Goal: Check status: Check status

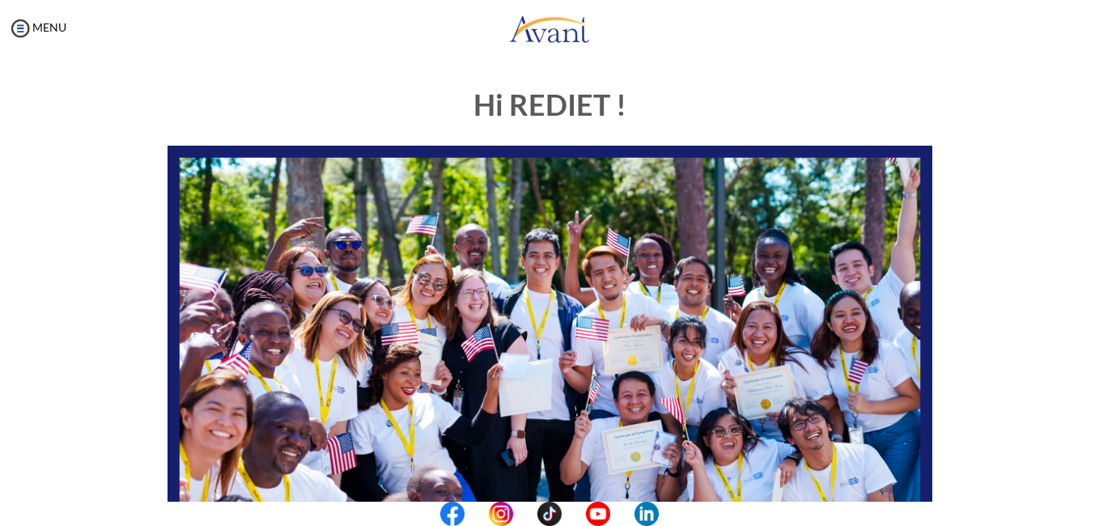
scroll to position [373, 0]
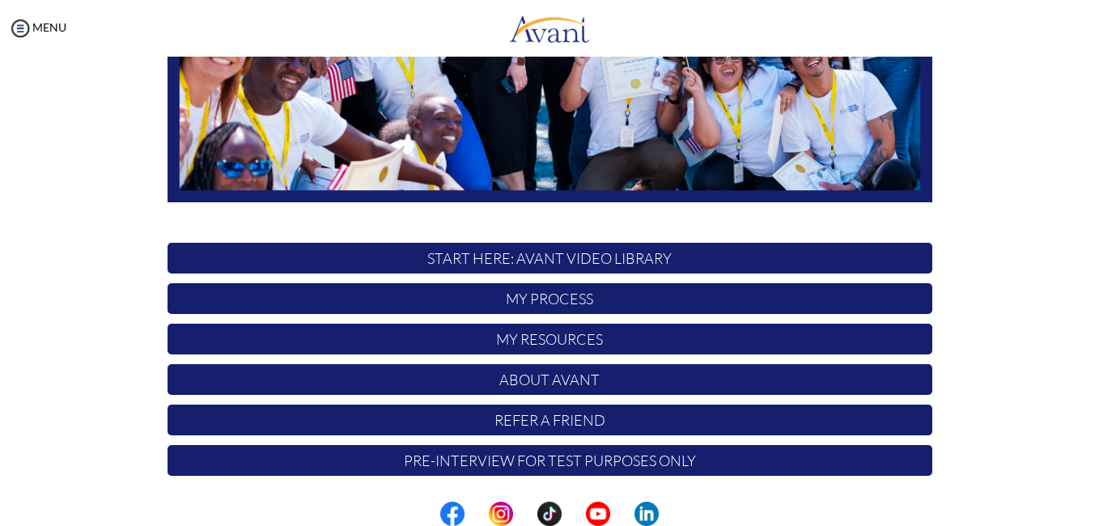
click at [593, 303] on p "My Process" at bounding box center [549, 298] width 765 height 31
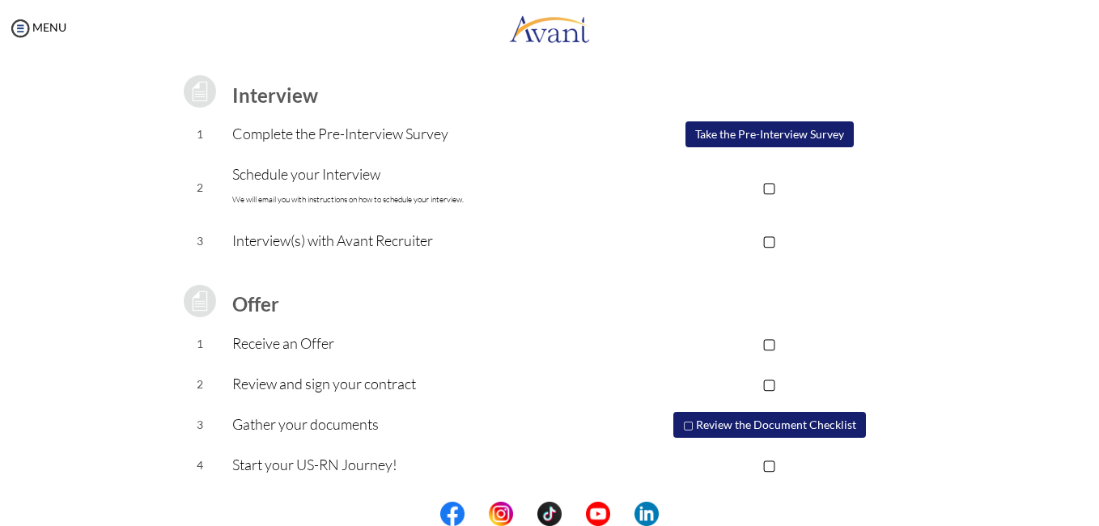
scroll to position [0, 0]
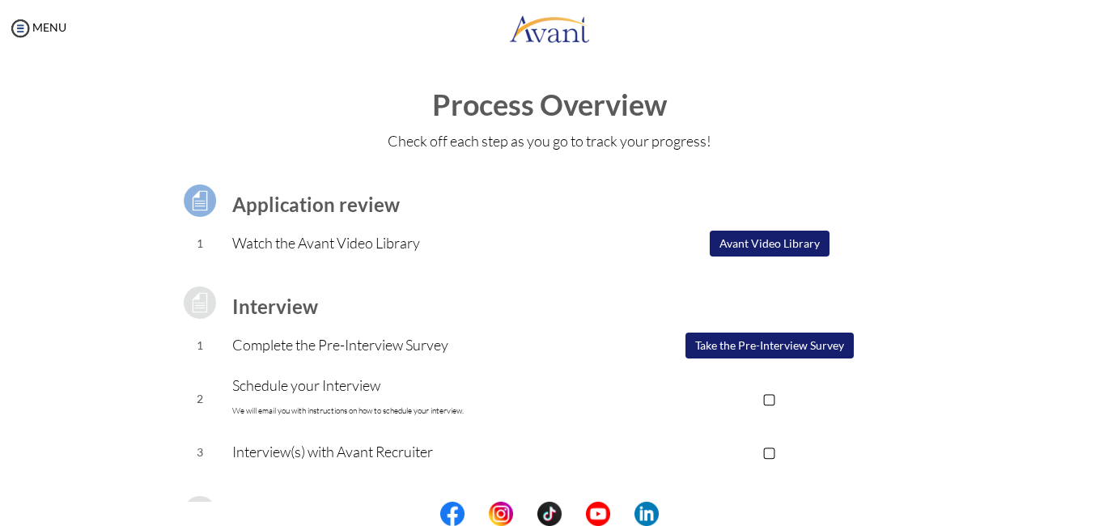
click at [770, 402] on p "▢" at bounding box center [769, 398] width 324 height 23
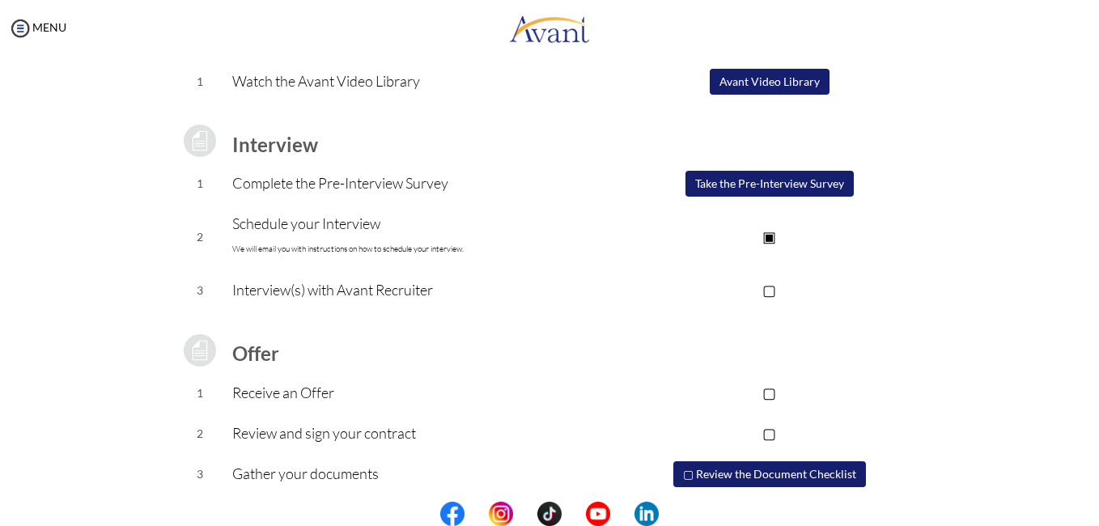
click at [758, 290] on p "▢" at bounding box center [769, 289] width 324 height 23
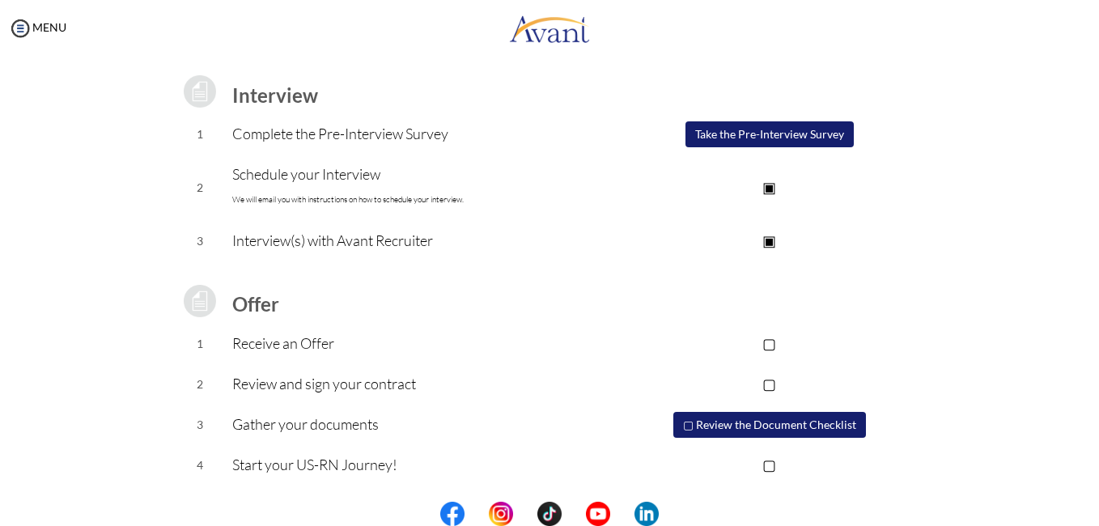
click at [765, 334] on p "▢" at bounding box center [769, 343] width 324 height 23
click at [758, 385] on p "▢" at bounding box center [769, 383] width 324 height 23
click at [761, 349] on p "▣" at bounding box center [769, 343] width 324 height 23
click at [761, 385] on p "▣" at bounding box center [769, 383] width 324 height 23
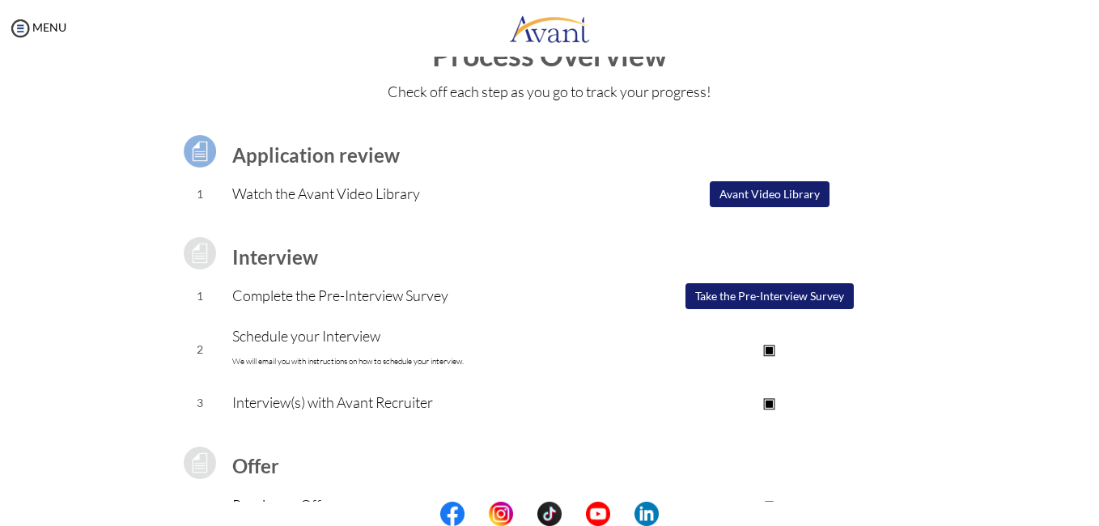
scroll to position [0, 0]
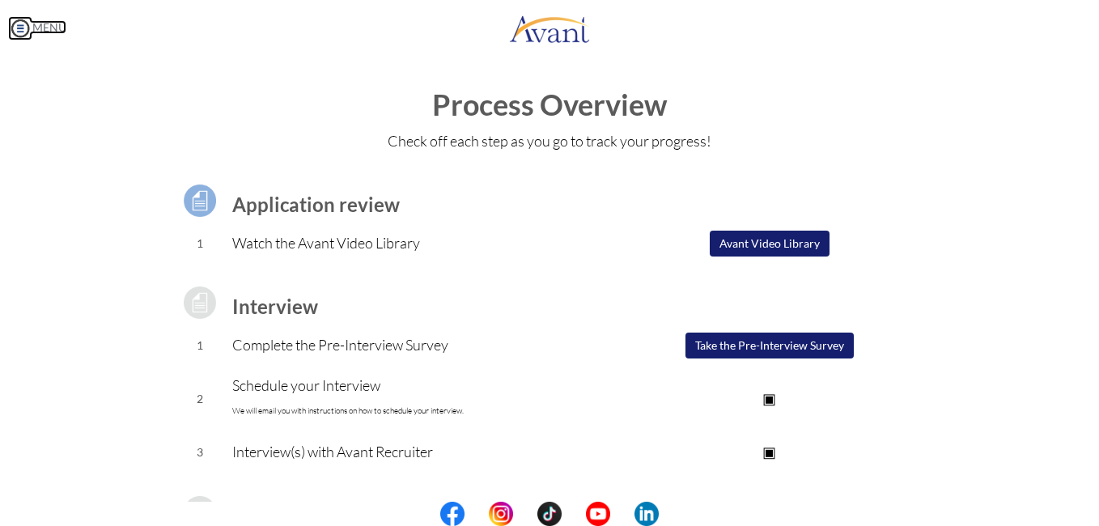
click at [15, 22] on img at bounding box center [20, 28] width 24 height 24
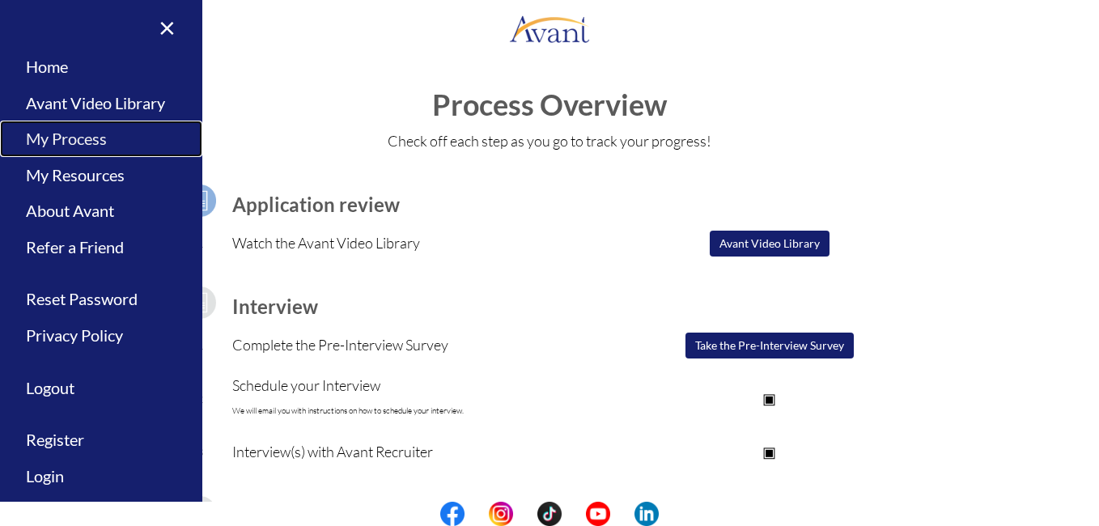
click at [66, 147] on link "My Process" at bounding box center [101, 139] width 202 height 36
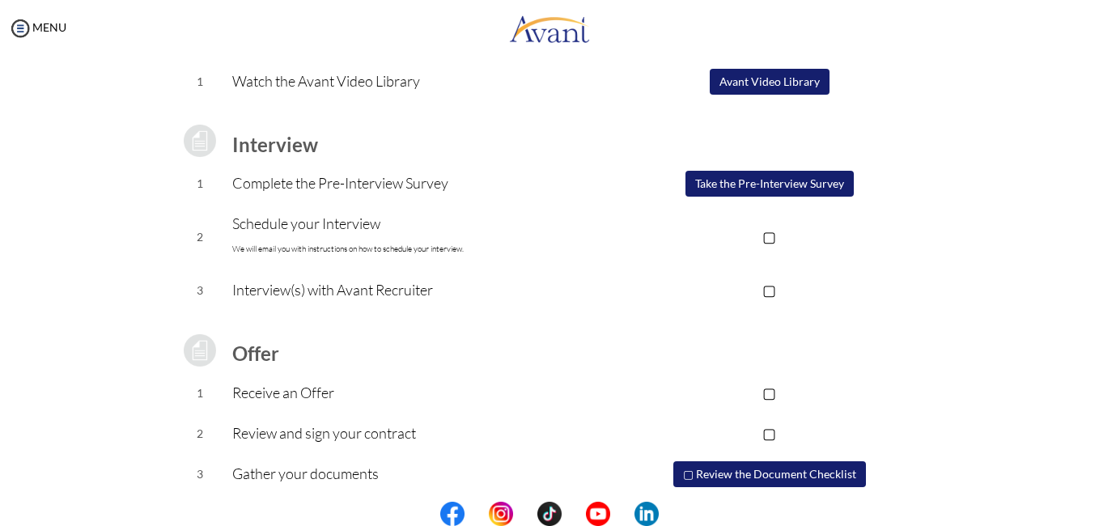
scroll to position [211, 0]
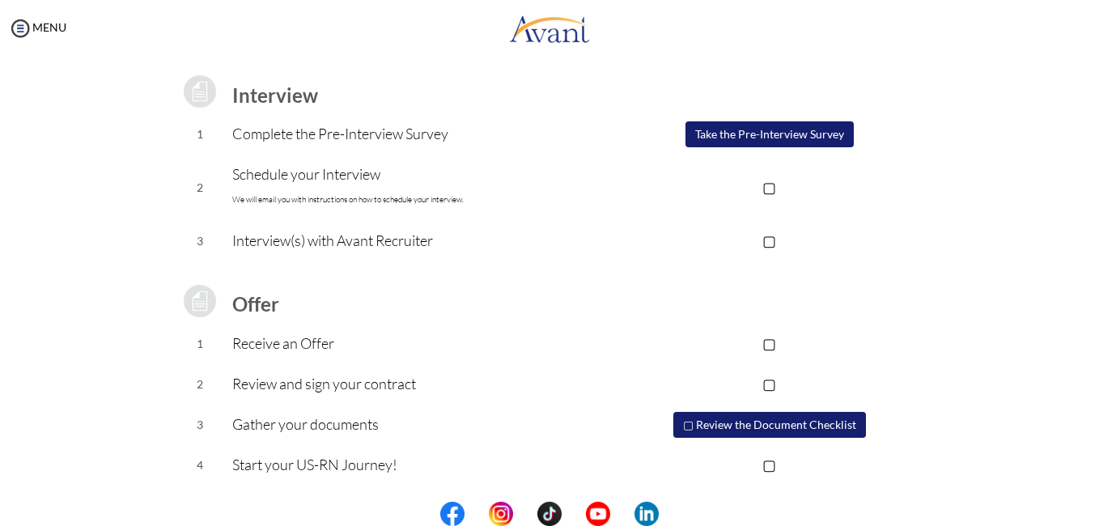
click at [735, 134] on button "Take the Pre-Interview Survey" at bounding box center [769, 134] width 168 height 26
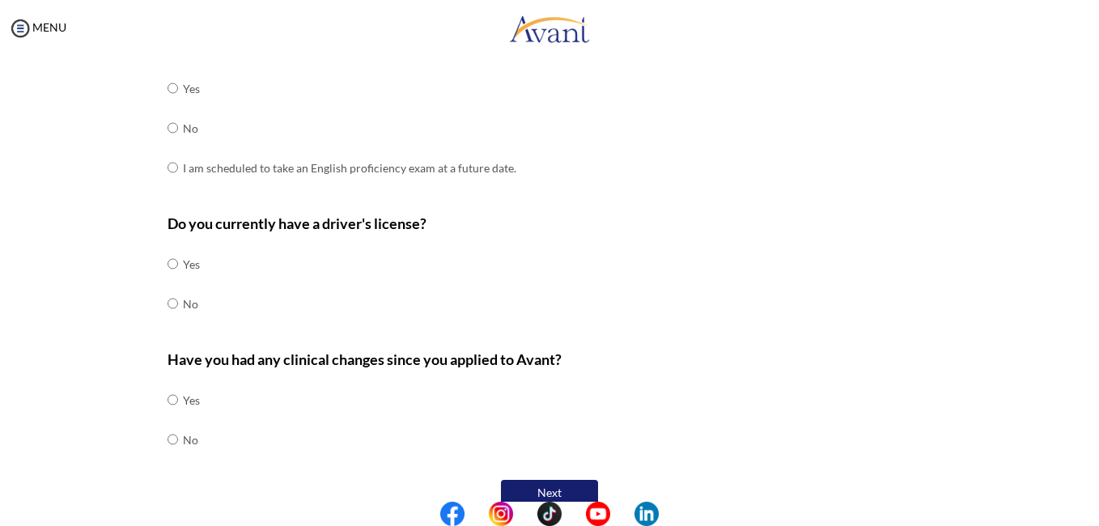
scroll to position [511, 0]
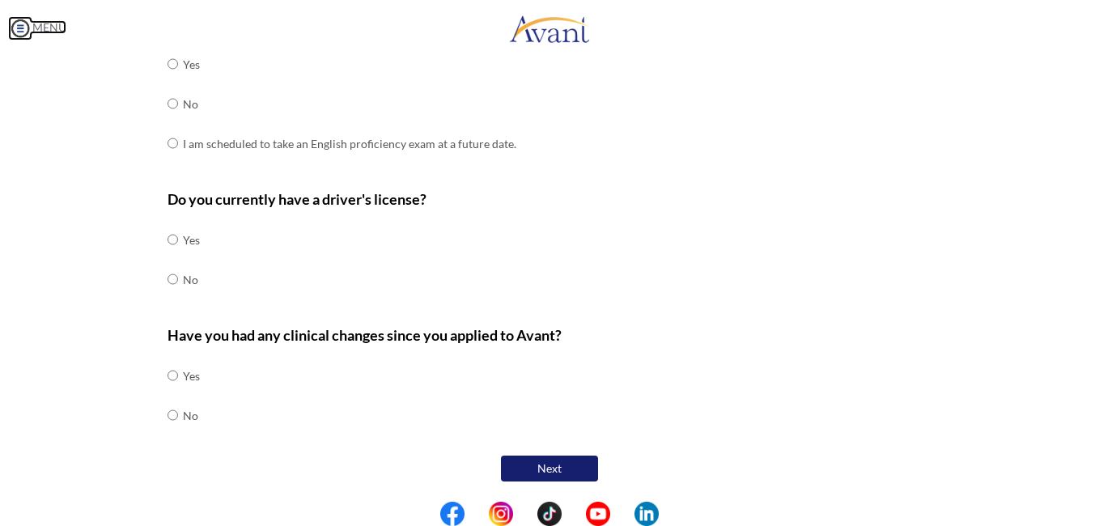
click at [13, 30] on img at bounding box center [20, 28] width 24 height 24
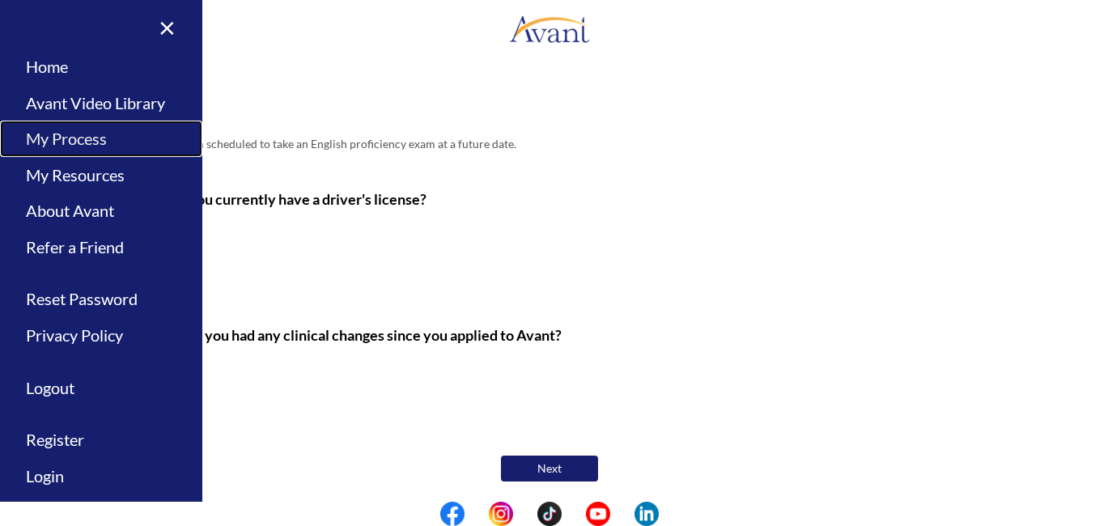
click at [117, 133] on link "My Process" at bounding box center [101, 139] width 202 height 36
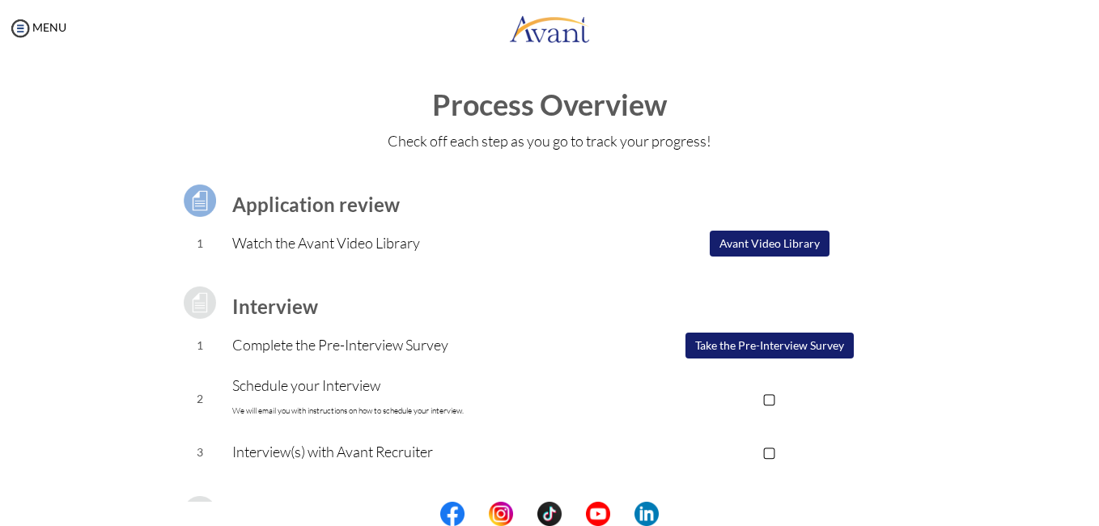
scroll to position [162, 0]
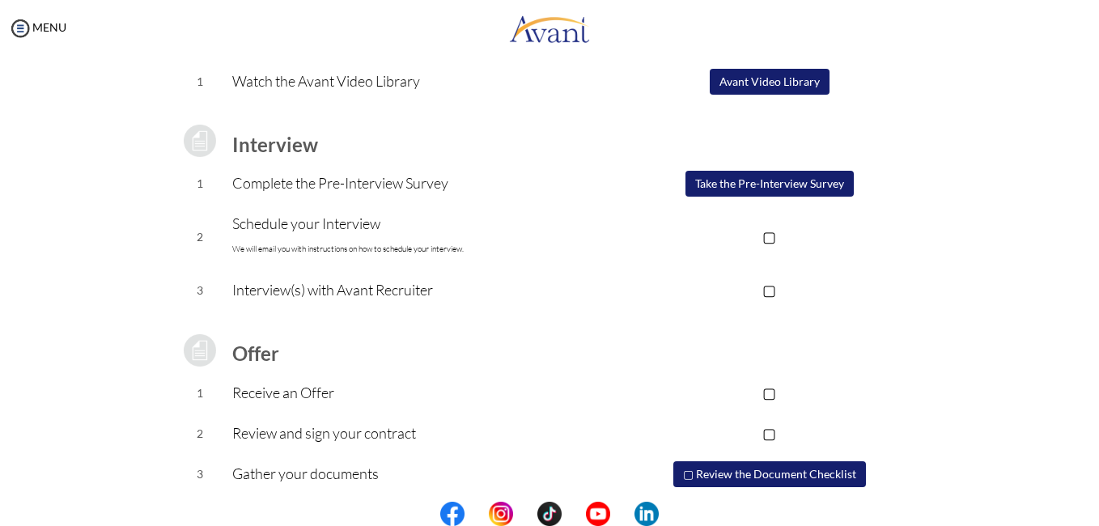
click at [316, 299] on p "Interview(s) with Avant Recruiter" at bounding box center [419, 289] width 375 height 23
click at [333, 288] on p "Interview(s) with Avant Recruiter" at bounding box center [419, 289] width 375 height 23
click at [386, 293] on p "Interview(s) with Avant Recruiter" at bounding box center [419, 289] width 375 height 23
drag, startPoint x: 386, startPoint y: 293, endPoint x: 470, endPoint y: 331, distance: 92.3
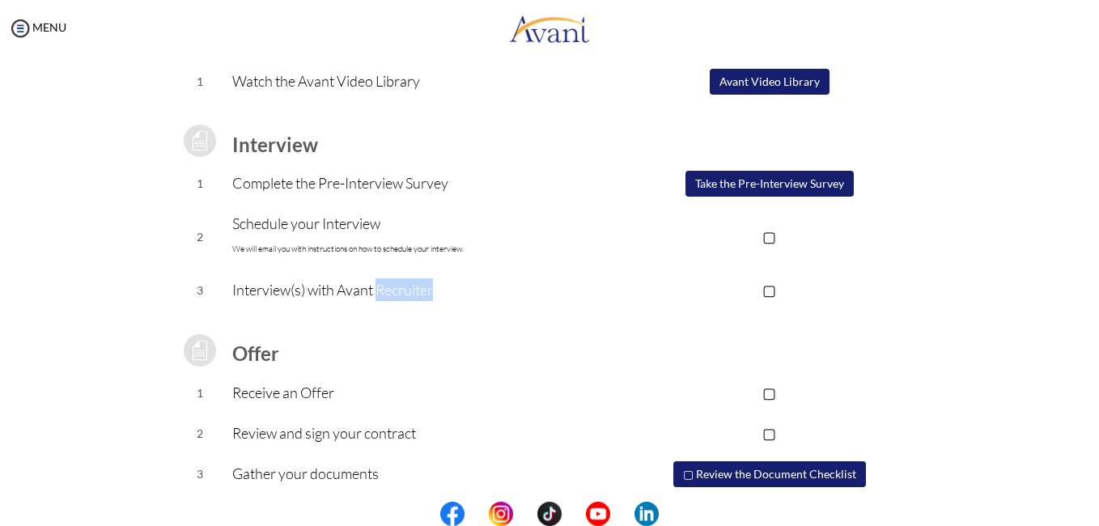
click at [470, 331] on td "Offer" at bounding box center [419, 349] width 375 height 45
click at [282, 283] on p "Interview(s) with Avant Recruiter" at bounding box center [419, 289] width 375 height 23
click at [738, 302] on td "▢" at bounding box center [769, 290] width 324 height 40
